Goal: Navigation & Orientation: Understand site structure

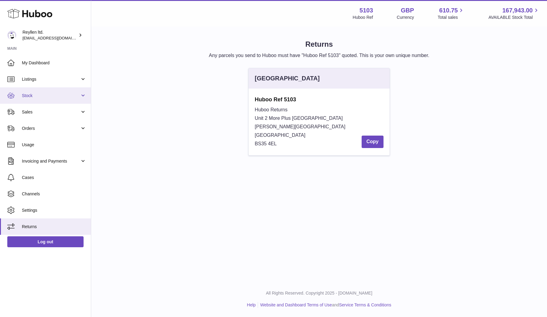
click at [84, 96] on link "Stock" at bounding box center [45, 95] width 91 height 16
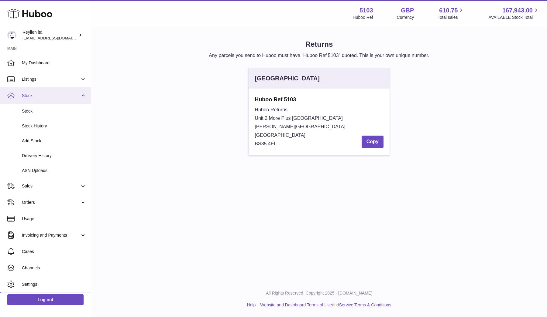
click at [84, 96] on link "Stock" at bounding box center [45, 95] width 91 height 16
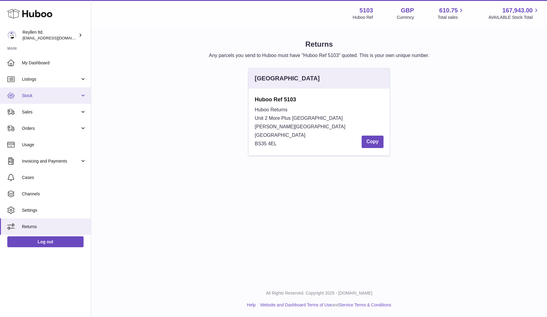
click at [84, 96] on link "Stock" at bounding box center [45, 95] width 91 height 16
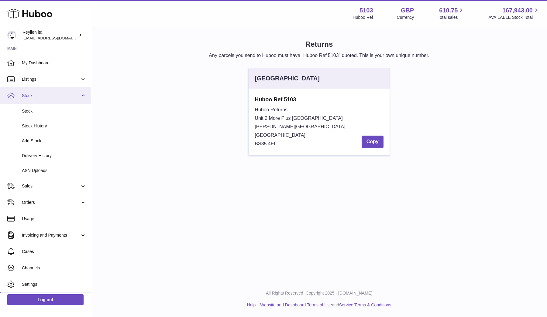
click at [84, 96] on link "Stock" at bounding box center [45, 95] width 91 height 16
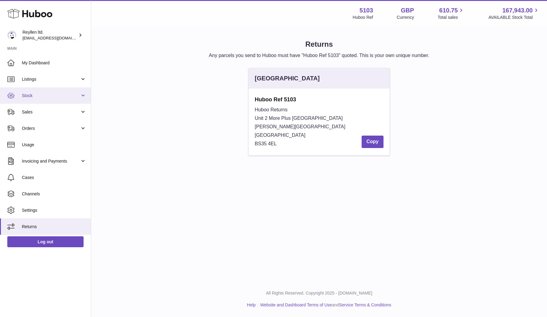
click at [84, 97] on link "Stock" at bounding box center [45, 95] width 91 height 16
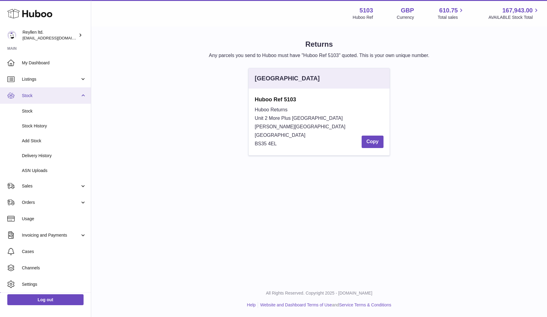
click at [84, 97] on link "Stock" at bounding box center [45, 95] width 91 height 16
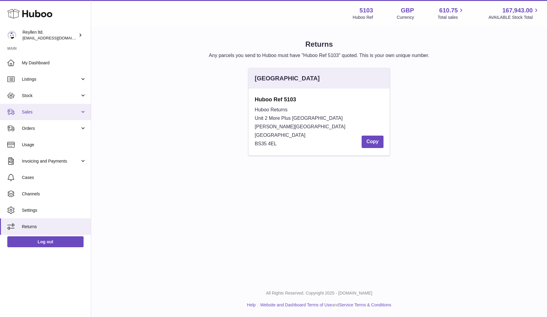
click at [83, 111] on link "Sales" at bounding box center [45, 112] width 91 height 16
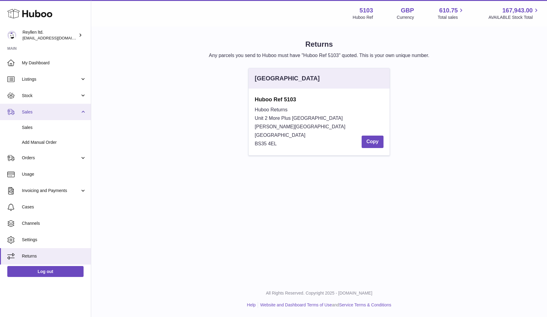
click at [83, 111] on link "Sales" at bounding box center [45, 112] width 91 height 16
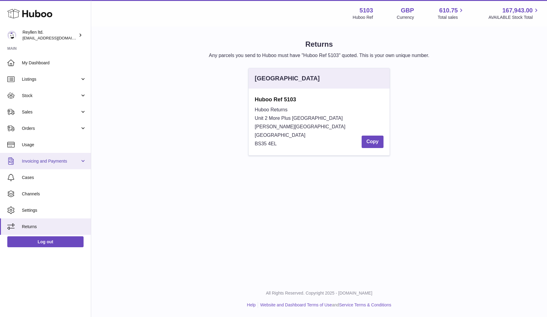
click at [83, 161] on link "Invoicing and Payments" at bounding box center [45, 161] width 91 height 16
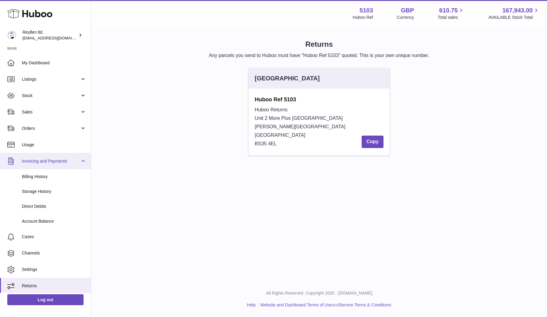
click at [83, 161] on link "Invoicing and Payments" at bounding box center [45, 161] width 91 height 16
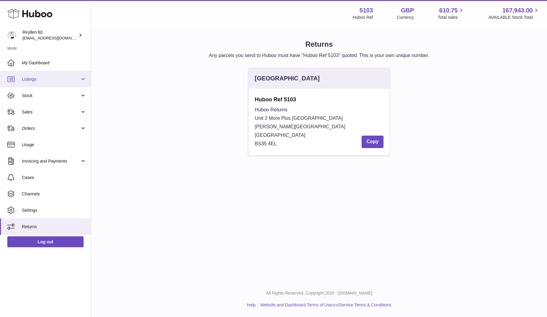
click at [84, 79] on link "Listings" at bounding box center [45, 79] width 91 height 16
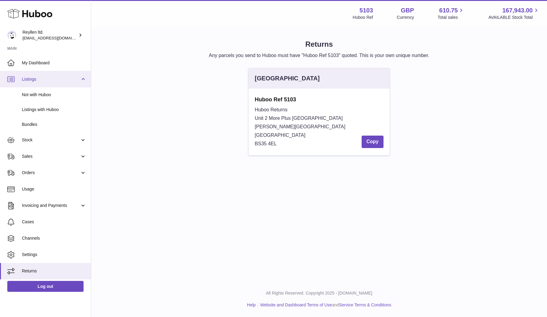
click at [84, 79] on link "Listings" at bounding box center [45, 79] width 91 height 16
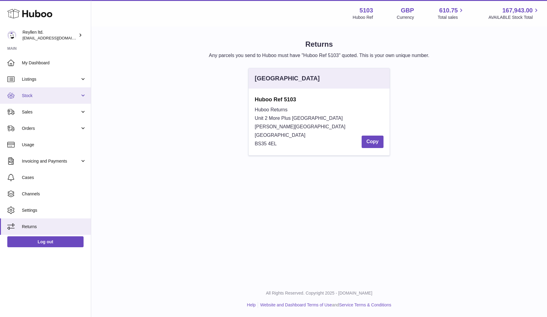
click at [84, 94] on link "Stock" at bounding box center [45, 95] width 91 height 16
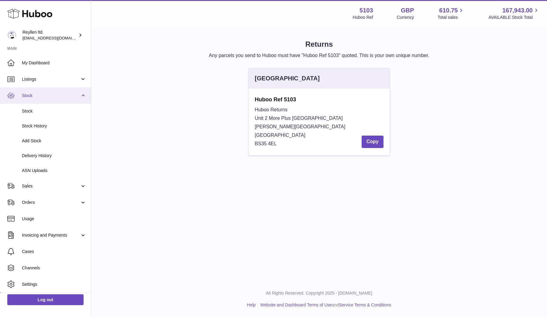
click at [84, 94] on link "Stock" at bounding box center [45, 95] width 91 height 16
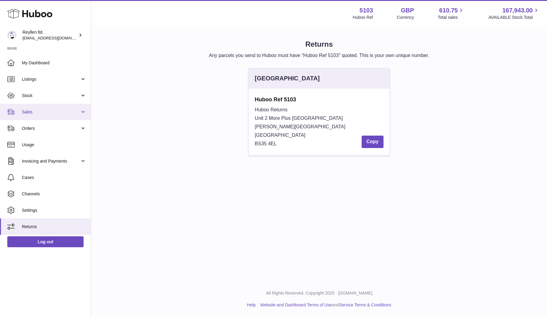
click at [82, 110] on link "Sales" at bounding box center [45, 112] width 91 height 16
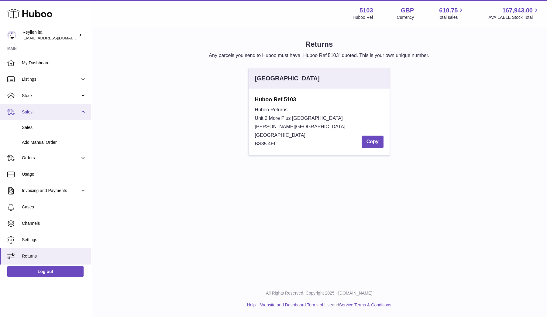
click at [82, 110] on link "Sales" at bounding box center [45, 112] width 91 height 16
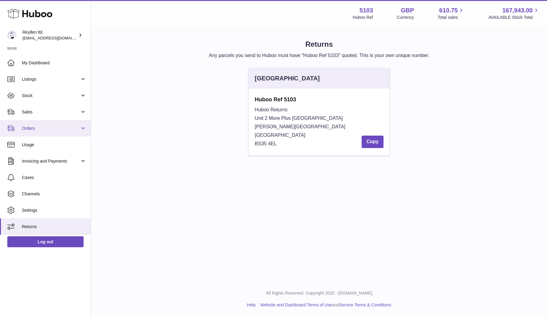
click at [84, 126] on link "Orders" at bounding box center [45, 128] width 91 height 16
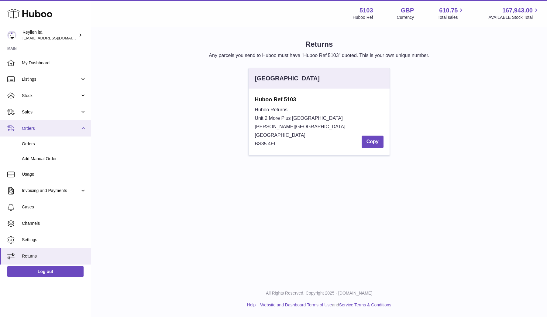
click at [84, 126] on link "Orders" at bounding box center [45, 128] width 91 height 16
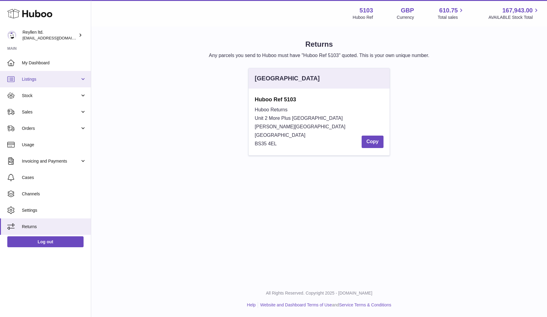
click at [84, 79] on link "Listings" at bounding box center [45, 79] width 91 height 16
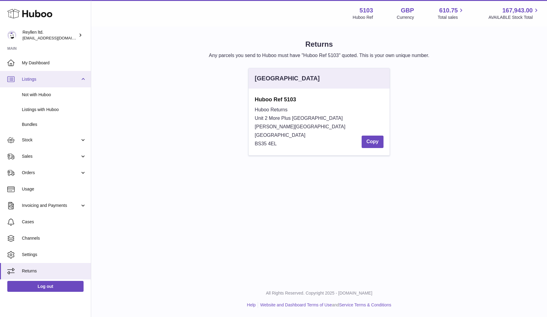
click at [84, 79] on link "Listings" at bounding box center [45, 79] width 91 height 16
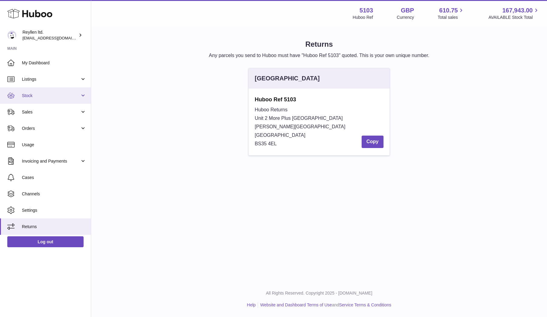
click at [86, 96] on link "Stock" at bounding box center [45, 95] width 91 height 16
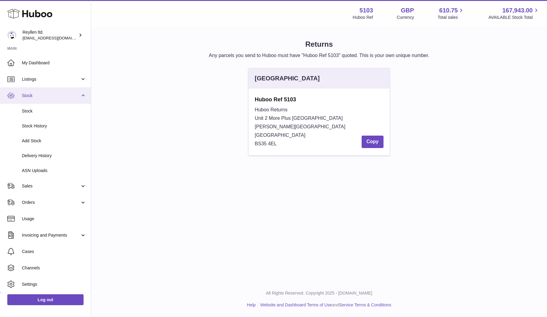
click at [83, 95] on link "Stock" at bounding box center [45, 95] width 91 height 16
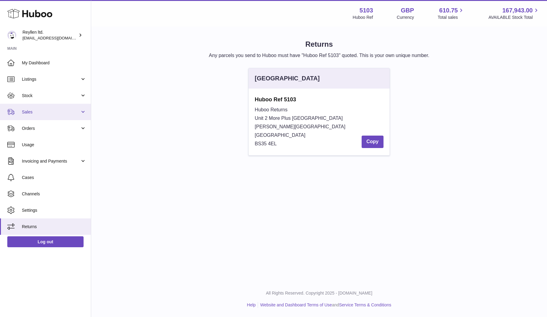
click at [84, 112] on link "Sales" at bounding box center [45, 112] width 91 height 16
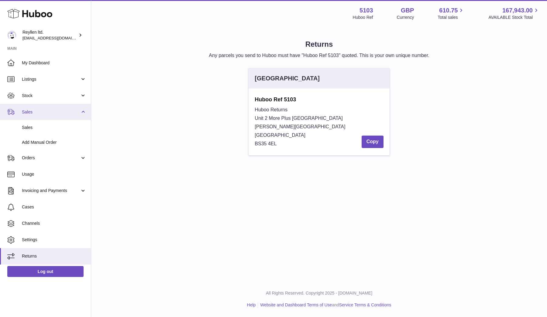
click at [84, 112] on link "Sales" at bounding box center [45, 112] width 91 height 16
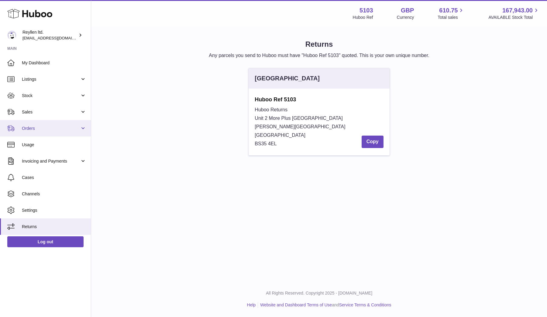
click at [83, 126] on link "Orders" at bounding box center [45, 128] width 91 height 16
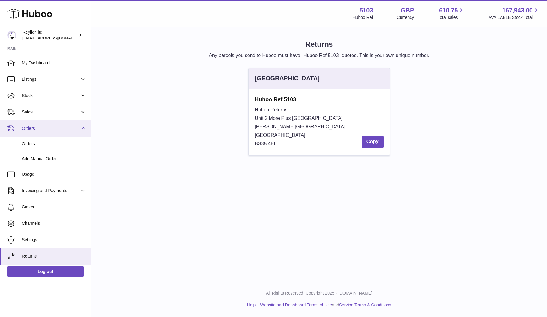
click at [83, 127] on link "Orders" at bounding box center [45, 128] width 91 height 16
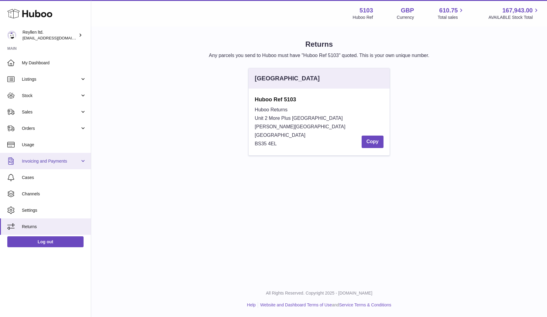
click at [83, 160] on link "Invoicing and Payments" at bounding box center [45, 161] width 91 height 16
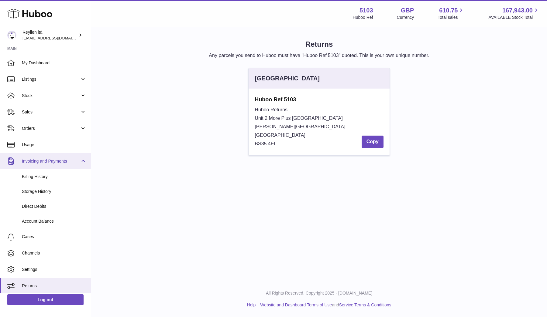
click at [83, 160] on link "Invoicing and Payments" at bounding box center [45, 161] width 91 height 16
